Goal: Find specific page/section: Find specific page/section

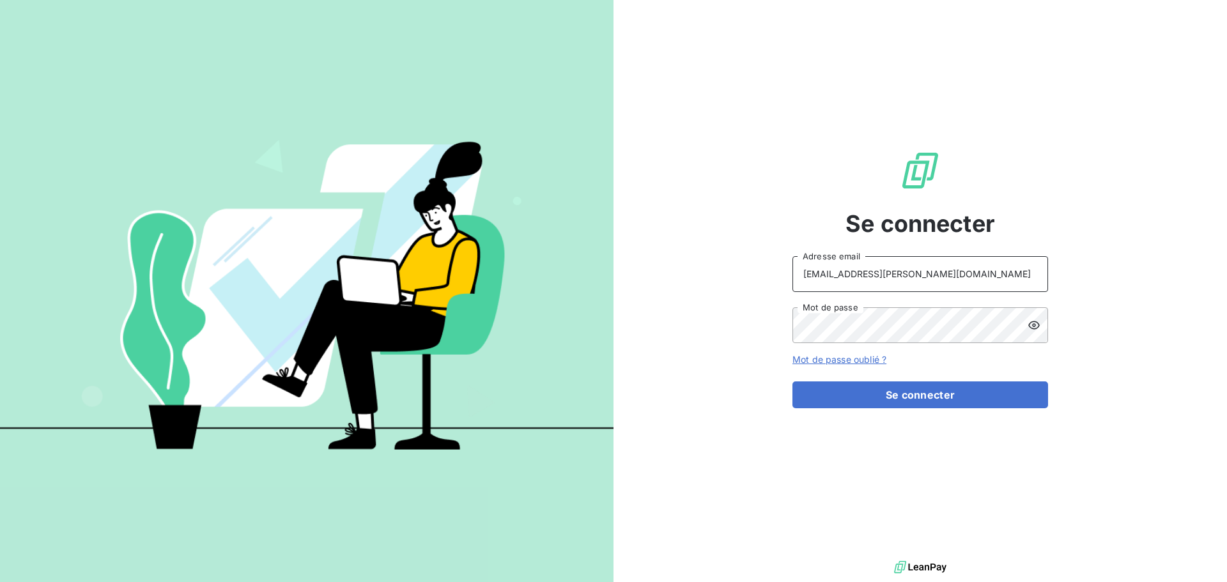
click at [978, 263] on input "recouvrement@serpe.fr" at bounding box center [920, 274] width 256 height 36
type input "raimundo@serpe.fr"
click at [875, 399] on button "Se connecter" at bounding box center [920, 394] width 256 height 27
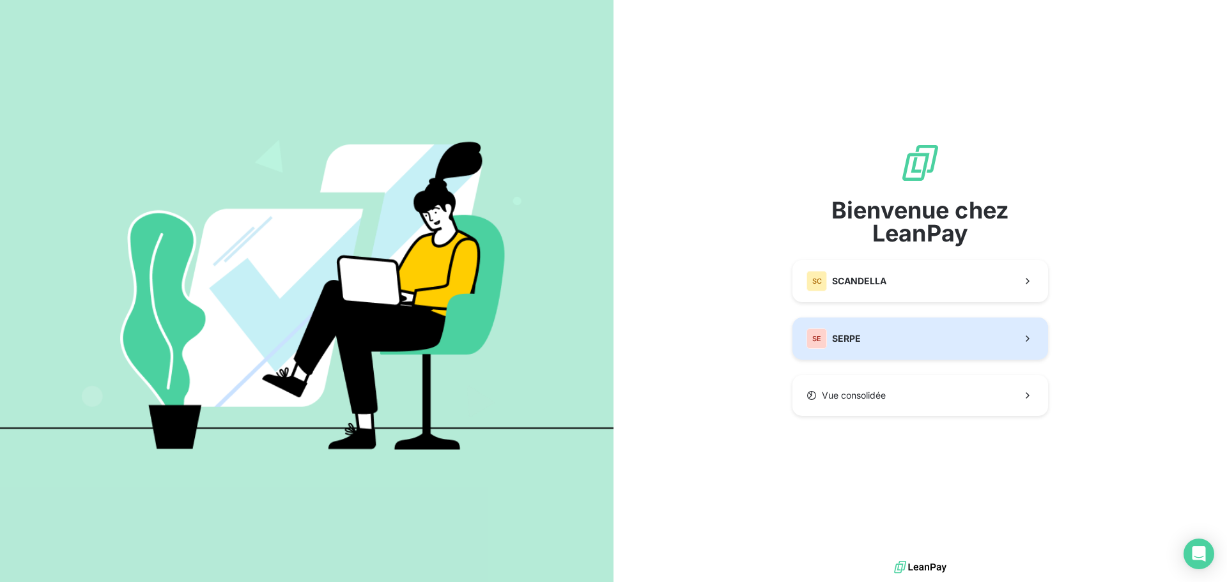
click at [841, 332] on span "SERPE" at bounding box center [846, 338] width 29 height 13
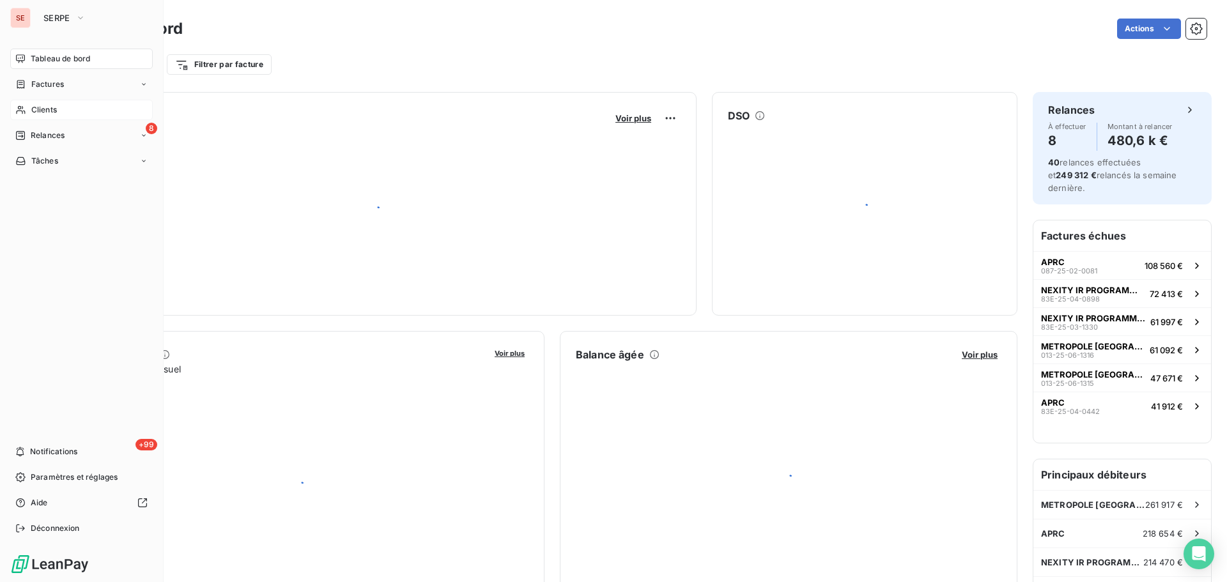
click at [57, 113] on div "Clients" at bounding box center [81, 110] width 142 height 20
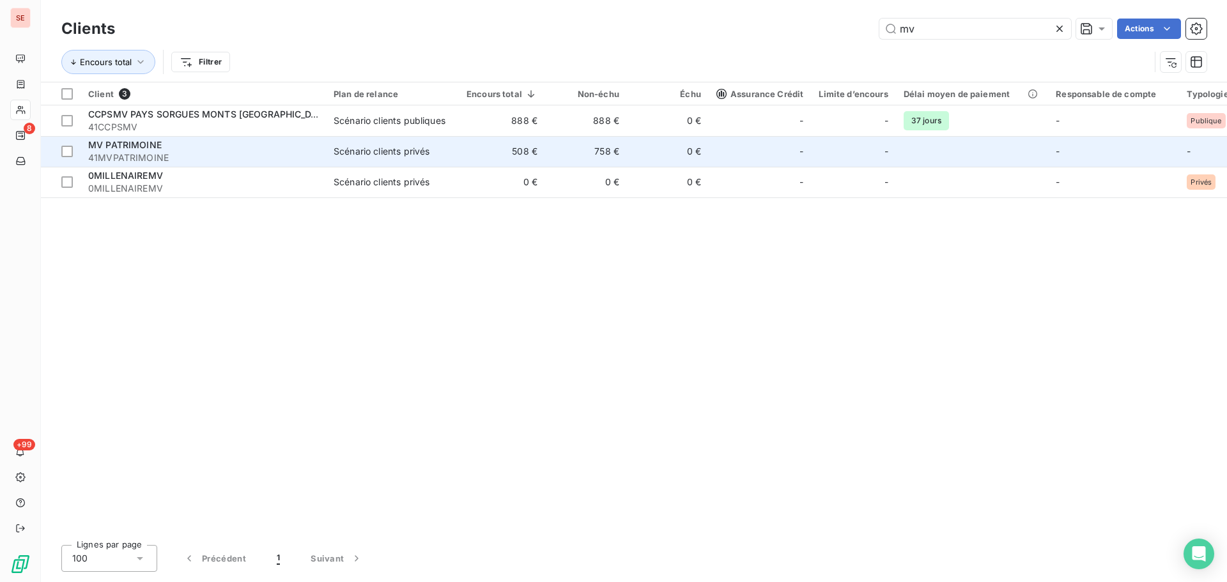
type input "mv"
click at [693, 161] on td "0 €" at bounding box center [668, 151] width 82 height 31
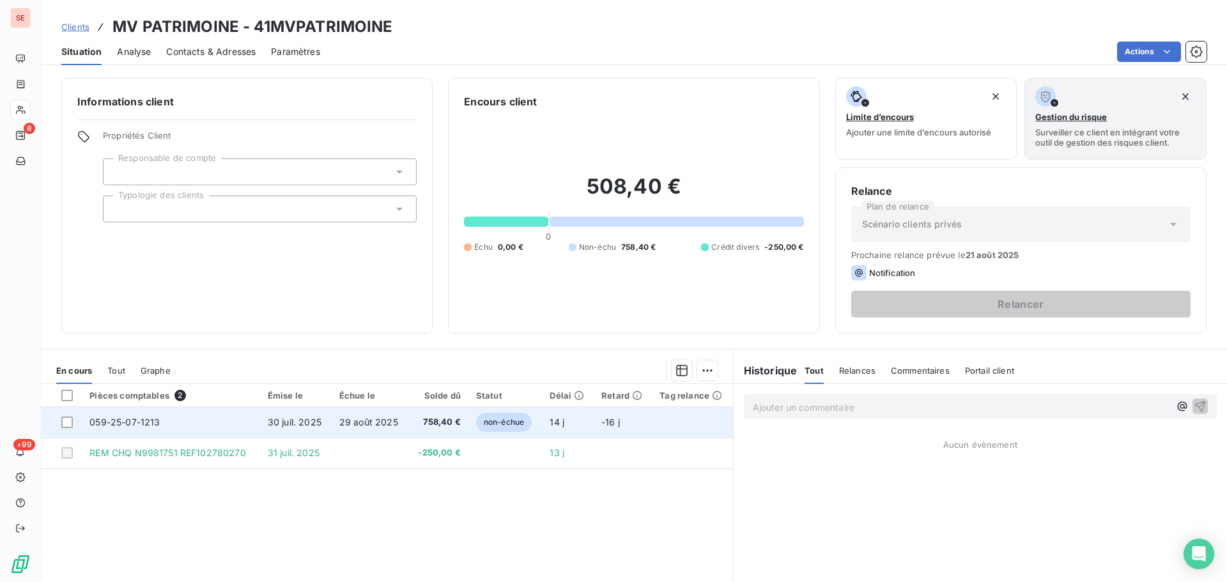
click at [218, 428] on td "059-25-07-1213" at bounding box center [171, 422] width 178 height 31
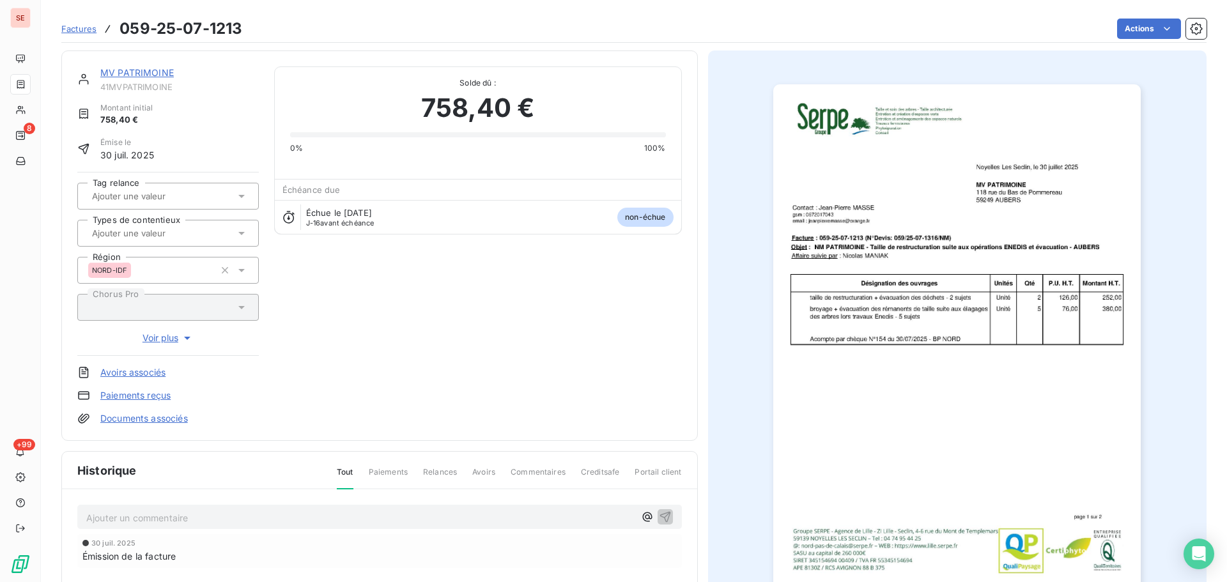
scroll to position [187, 0]
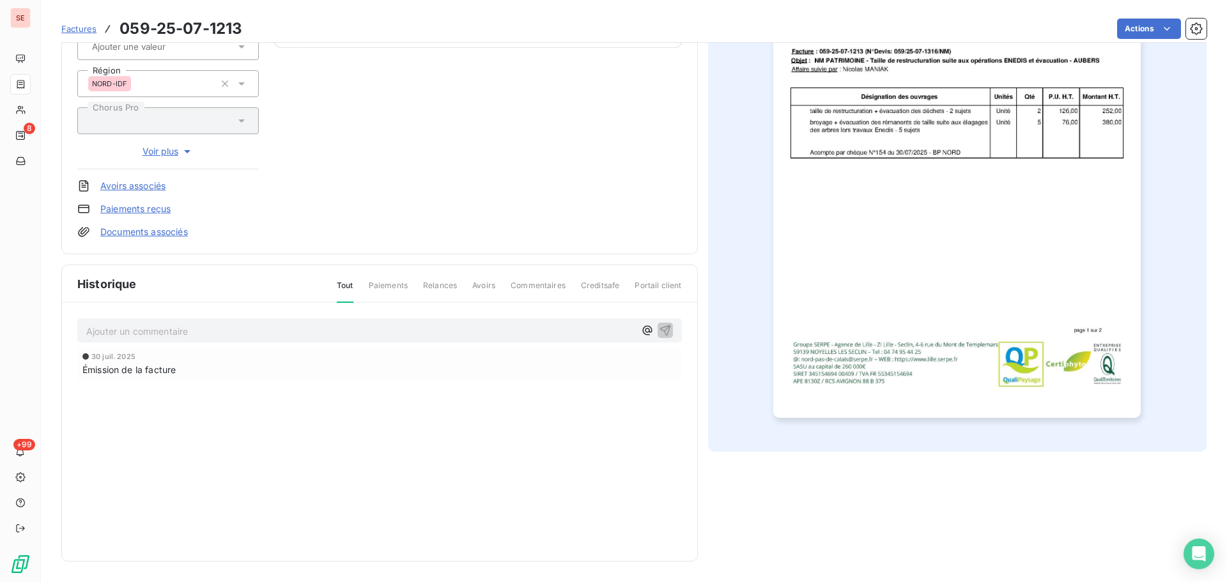
click at [891, 277] on img "button" at bounding box center [956, 158] width 367 height 520
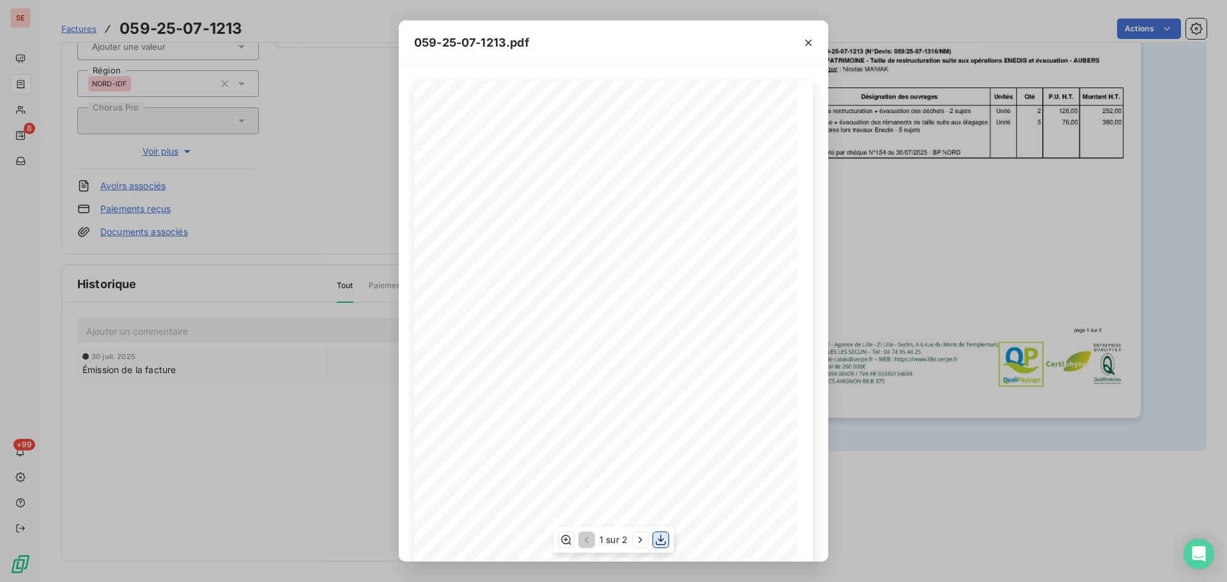
click at [657, 540] on icon "button" at bounding box center [660, 539] width 13 height 13
drag, startPoint x: 807, startPoint y: 42, endPoint x: 794, endPoint y: 38, distance: 13.5
click at [809, 42] on icon "button" at bounding box center [808, 42] width 13 height 13
